Goal: Task Accomplishment & Management: Use online tool/utility

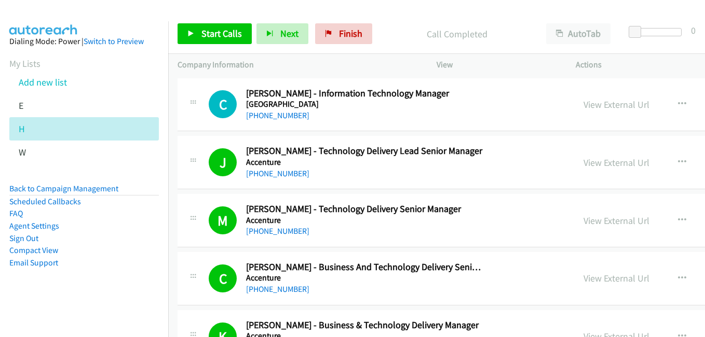
click at [31, 84] on link "Add new list" at bounding box center [43, 82] width 48 height 12
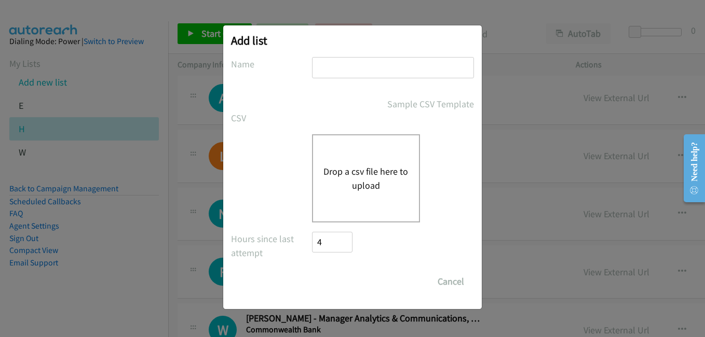
click at [355, 79] on div at bounding box center [393, 72] width 162 height 31
click at [350, 70] on input "text" at bounding box center [393, 67] width 162 height 21
type input "k"
click at [332, 184] on button "Drop a csv file here to upload" at bounding box center [365, 178] width 85 height 28
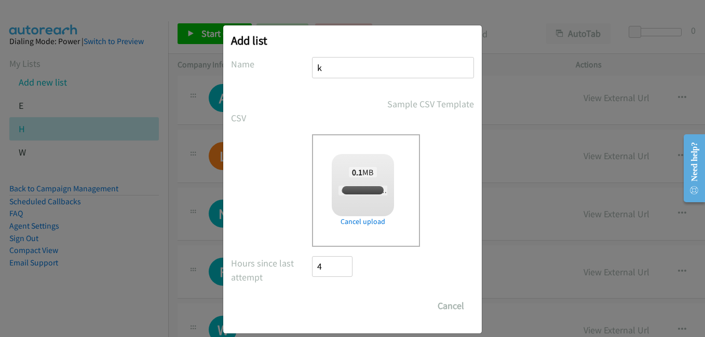
checkbox input "true"
click at [335, 305] on input "Save List" at bounding box center [339, 306] width 54 height 21
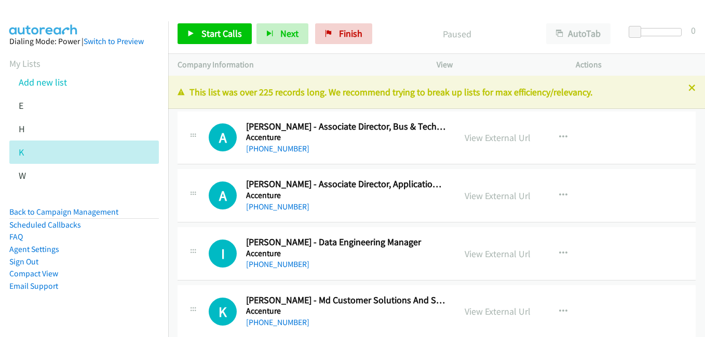
click at [688, 89] on icon at bounding box center [691, 88] width 7 height 7
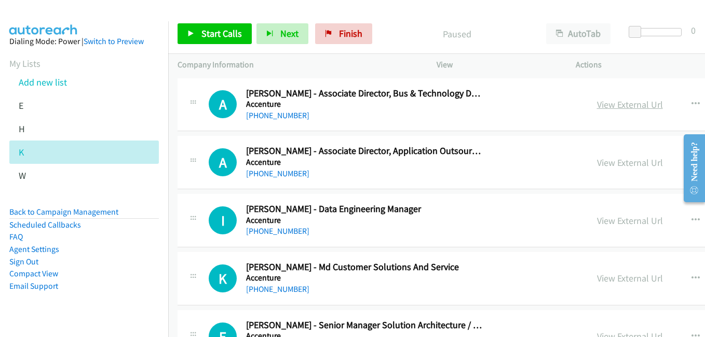
click at [637, 107] on link "View External Url" at bounding box center [630, 105] width 66 height 12
click at [622, 166] on link "View External Url" at bounding box center [630, 163] width 66 height 12
click at [616, 223] on link "View External Url" at bounding box center [630, 221] width 66 height 12
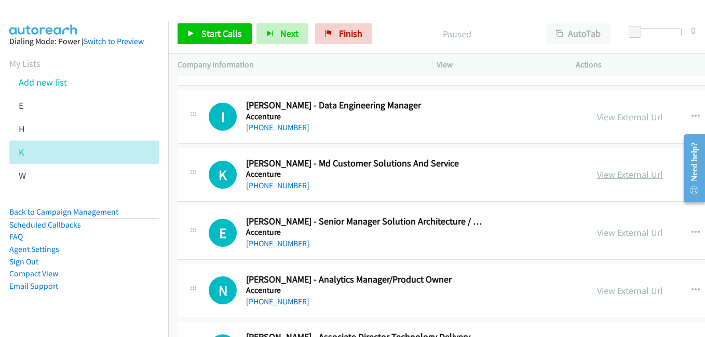
scroll to position [156, 0]
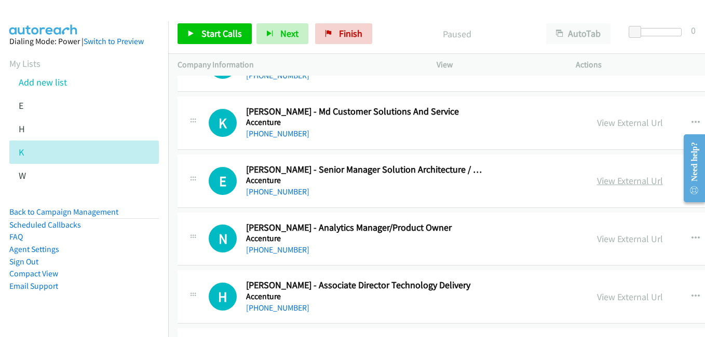
click at [603, 183] on link "View External Url" at bounding box center [630, 181] width 66 height 12
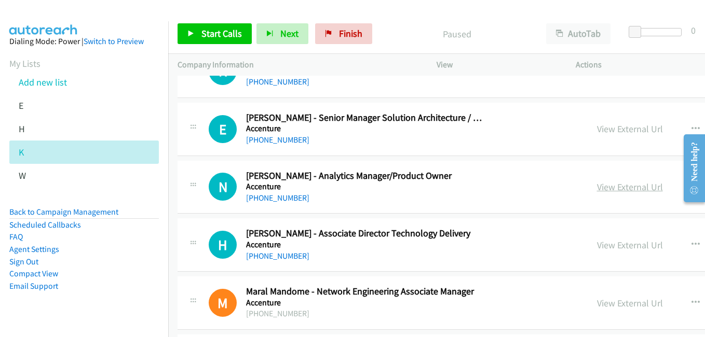
click at [618, 188] on link "View External Url" at bounding box center [630, 187] width 66 height 12
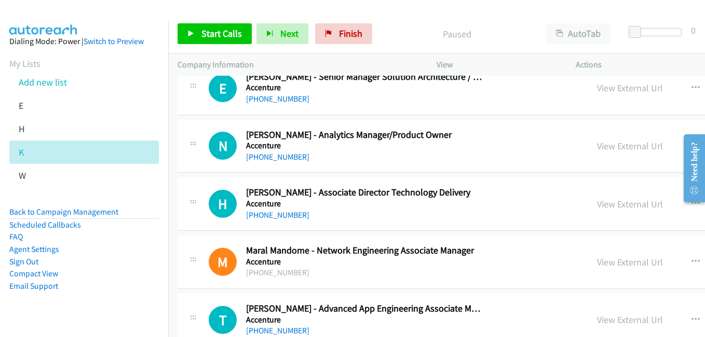
scroll to position [259, 0]
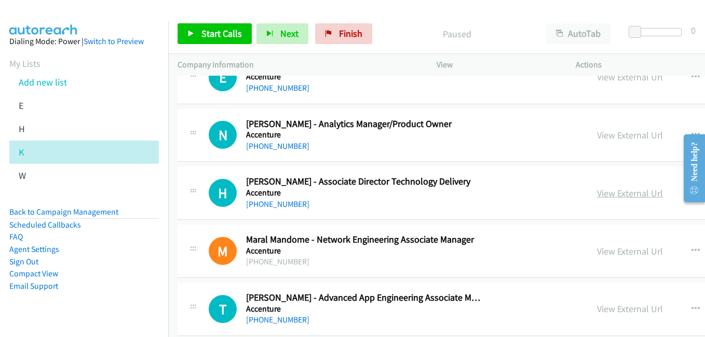
click at [602, 191] on link "View External Url" at bounding box center [630, 193] width 66 height 12
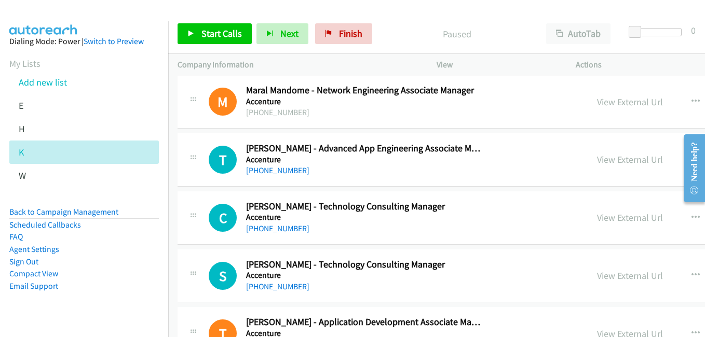
scroll to position [415, 0]
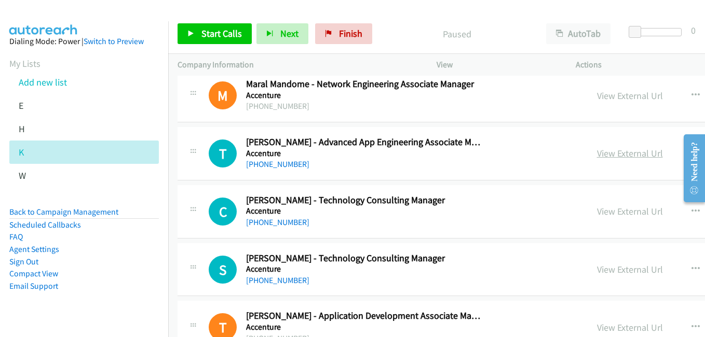
click at [631, 156] on link "View External Url" at bounding box center [630, 153] width 66 height 12
click at [637, 210] on link "View External Url" at bounding box center [630, 211] width 66 height 12
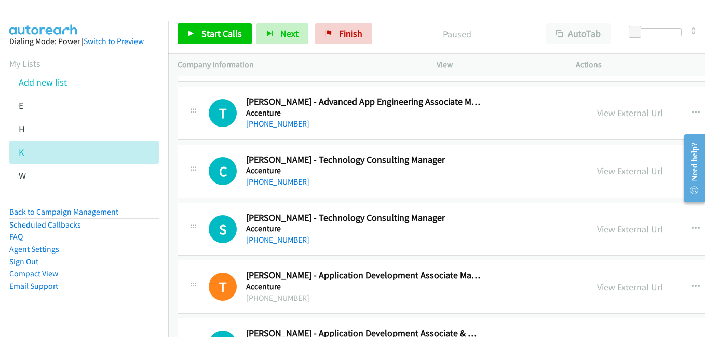
scroll to position [467, 0]
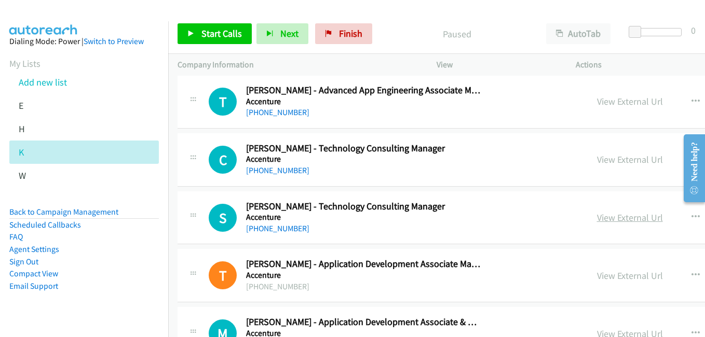
click at [597, 221] on link "View External Url" at bounding box center [630, 218] width 66 height 12
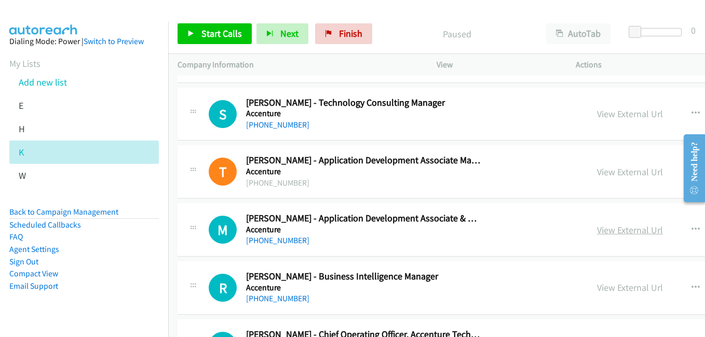
click at [612, 230] on link "View External Url" at bounding box center [630, 230] width 66 height 12
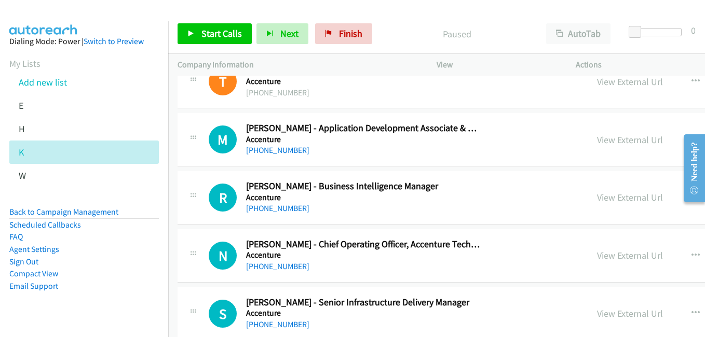
scroll to position [675, 0]
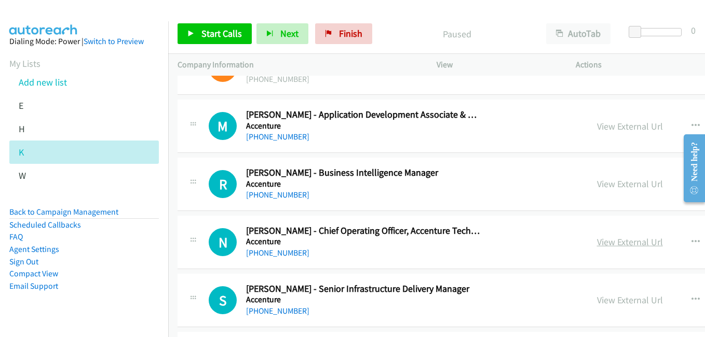
click at [615, 245] on link "View External Url" at bounding box center [630, 242] width 66 height 12
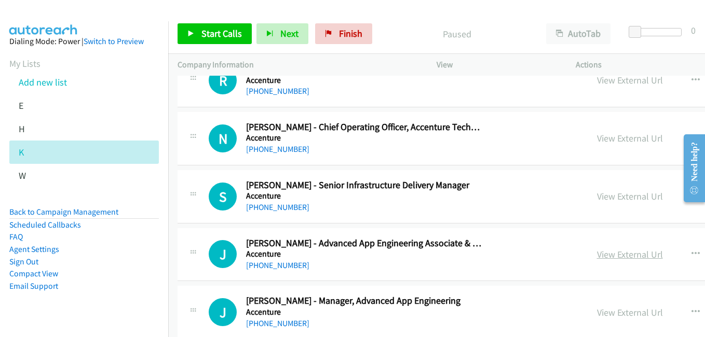
click at [623, 257] on link "View External Url" at bounding box center [630, 255] width 66 height 12
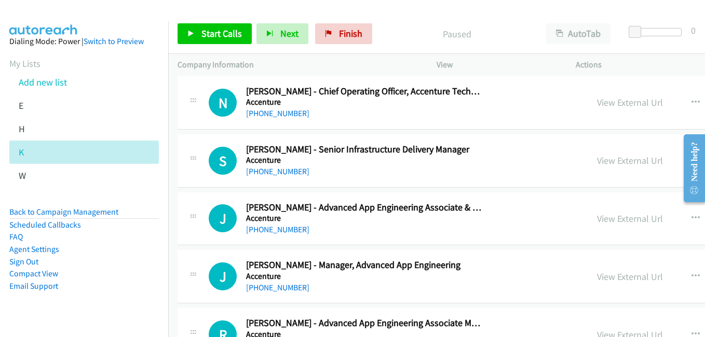
scroll to position [882, 0]
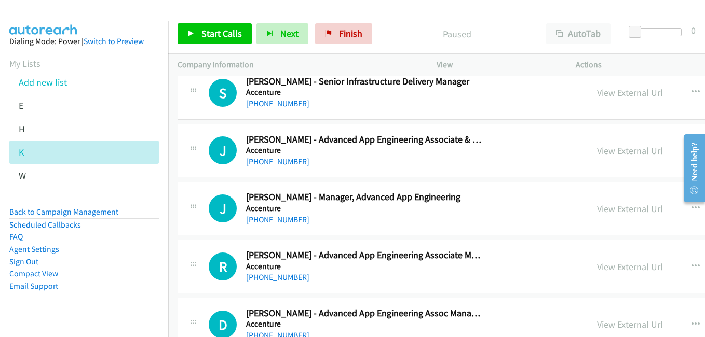
click at [611, 208] on link "View External Url" at bounding box center [630, 209] width 66 height 12
